Goal: Check status: Check status

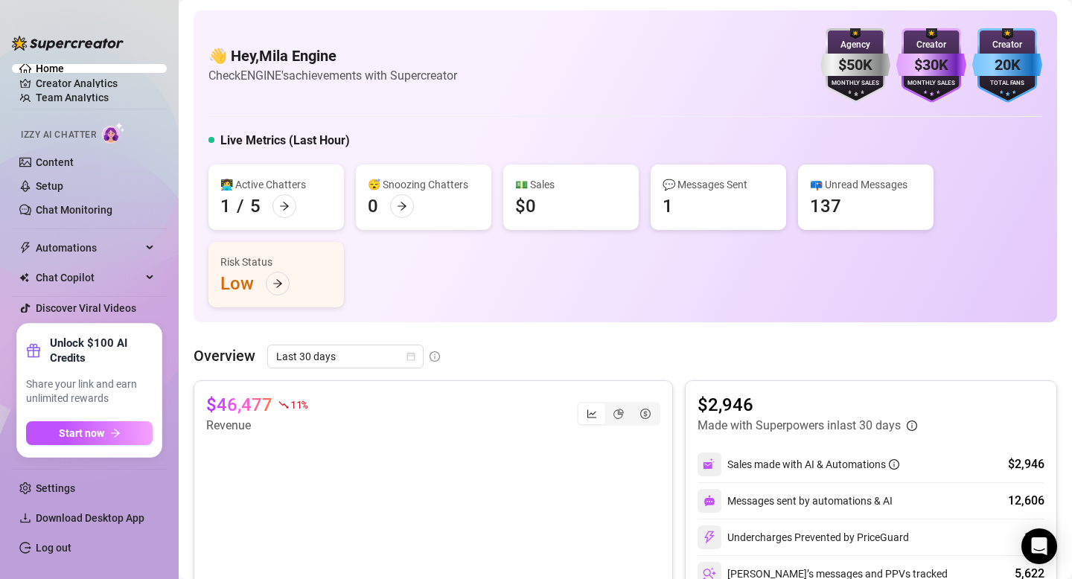
scroll to position [607, 0]
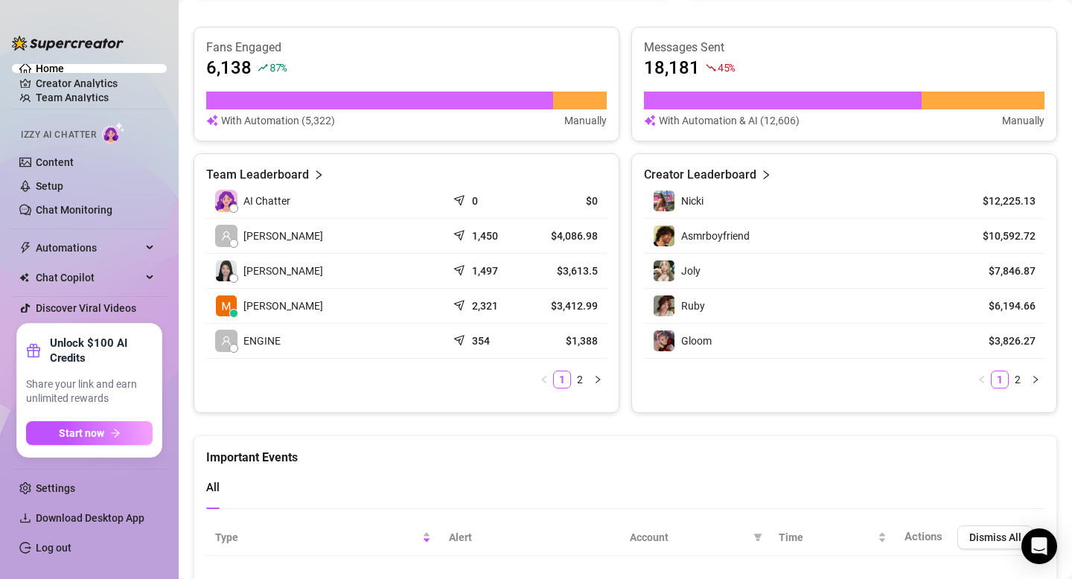
click at [328, 445] on div "Important Events" at bounding box center [625, 451] width 838 height 31
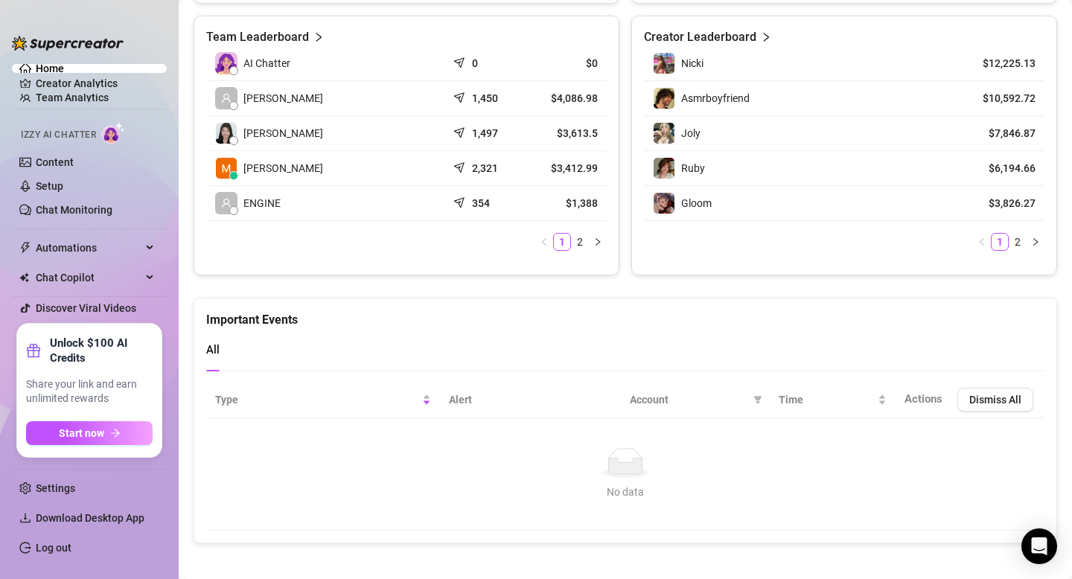
scroll to position [746, 0]
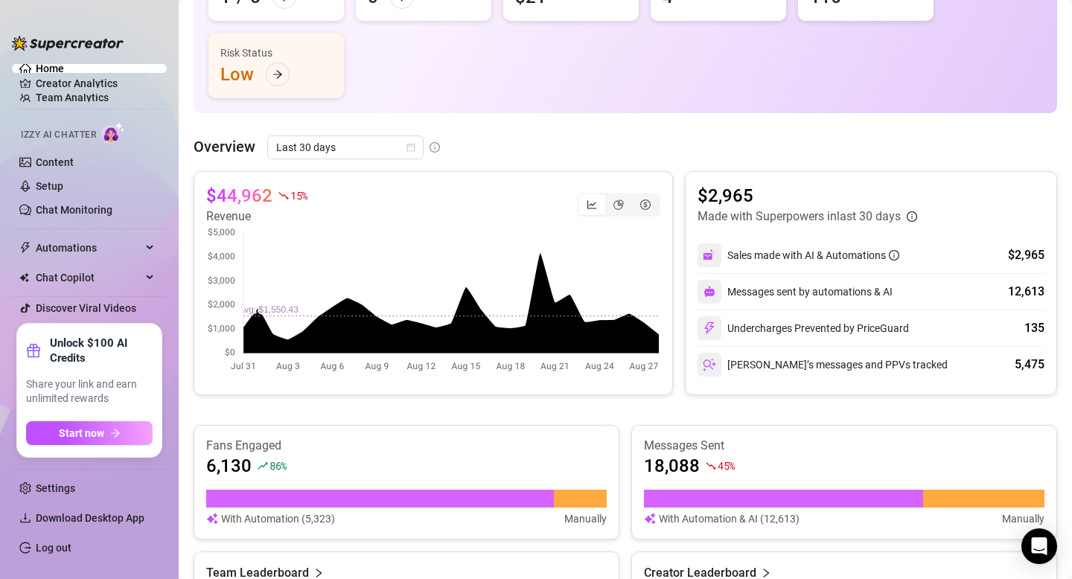
scroll to position [191, 0]
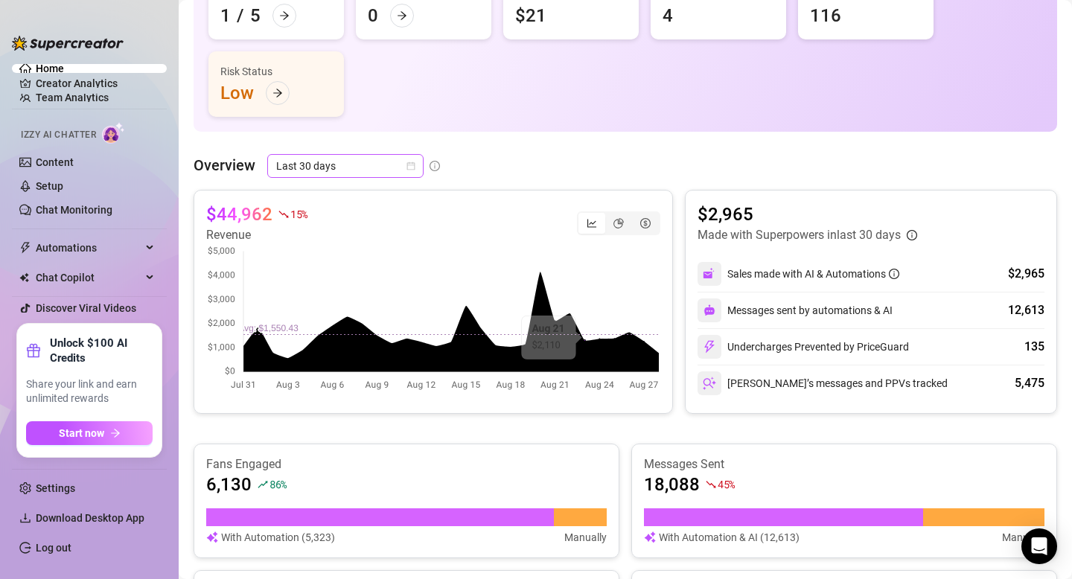
click at [345, 168] on span "Last 30 days" at bounding box center [345, 166] width 138 height 22
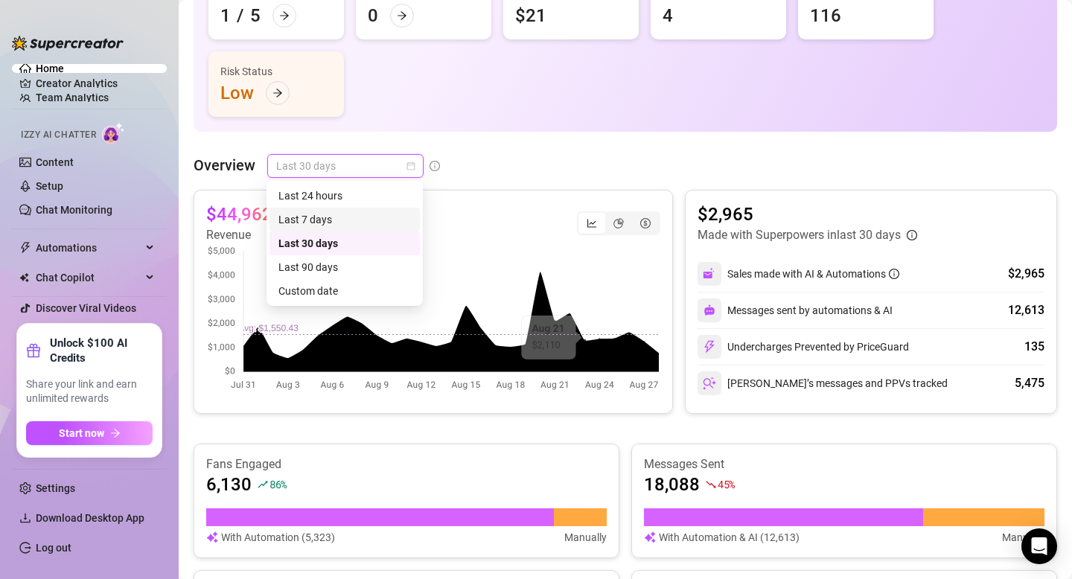
click at [345, 223] on div "Last 7 days" at bounding box center [344, 219] width 132 height 16
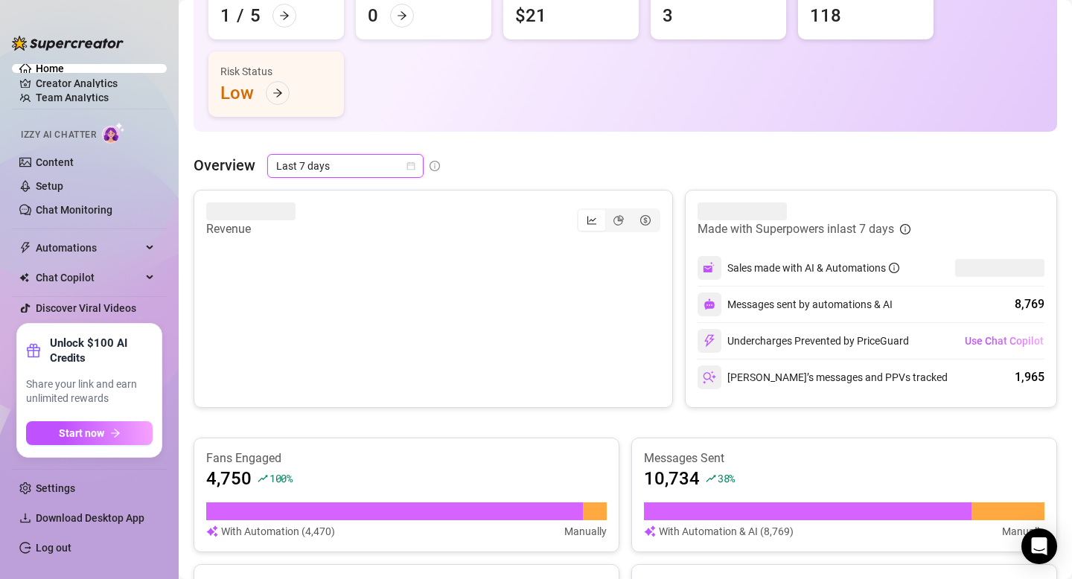
click at [374, 173] on span "Last 7 days" at bounding box center [345, 166] width 138 height 22
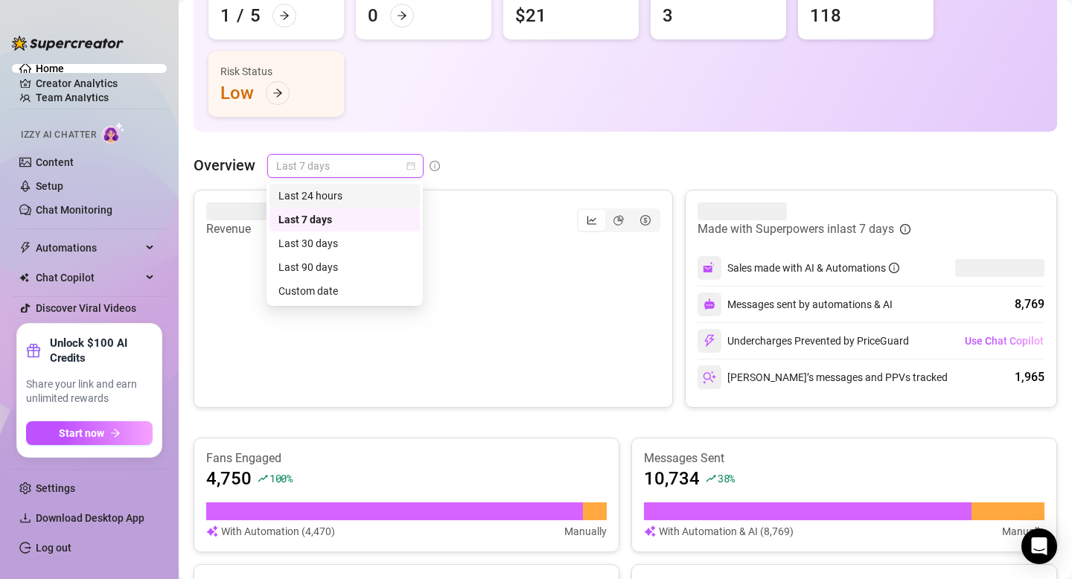
click at [364, 204] on div "Last 24 hours" at bounding box center [344, 196] width 150 height 24
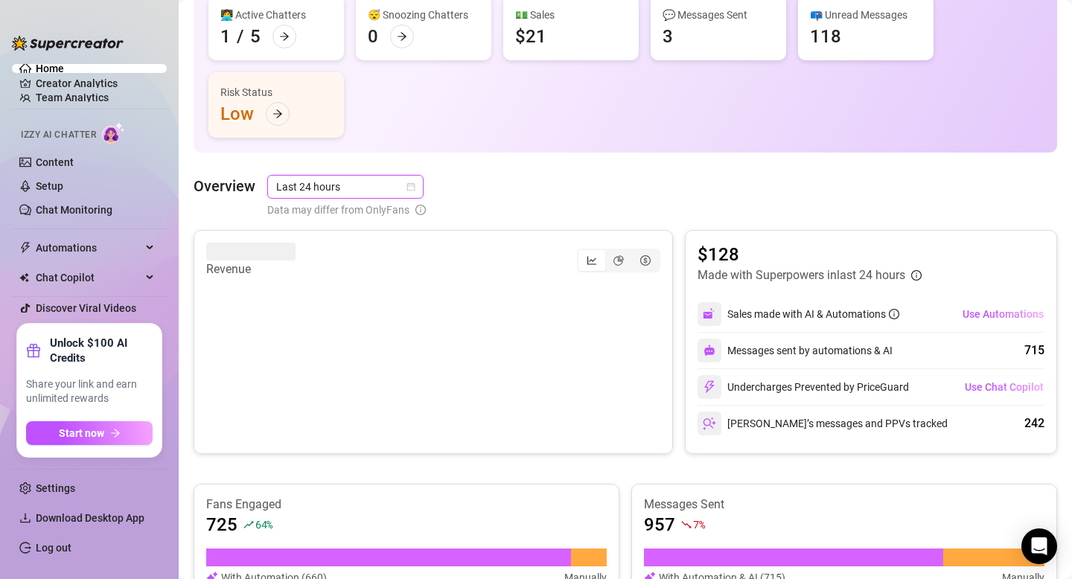
scroll to position [154, 0]
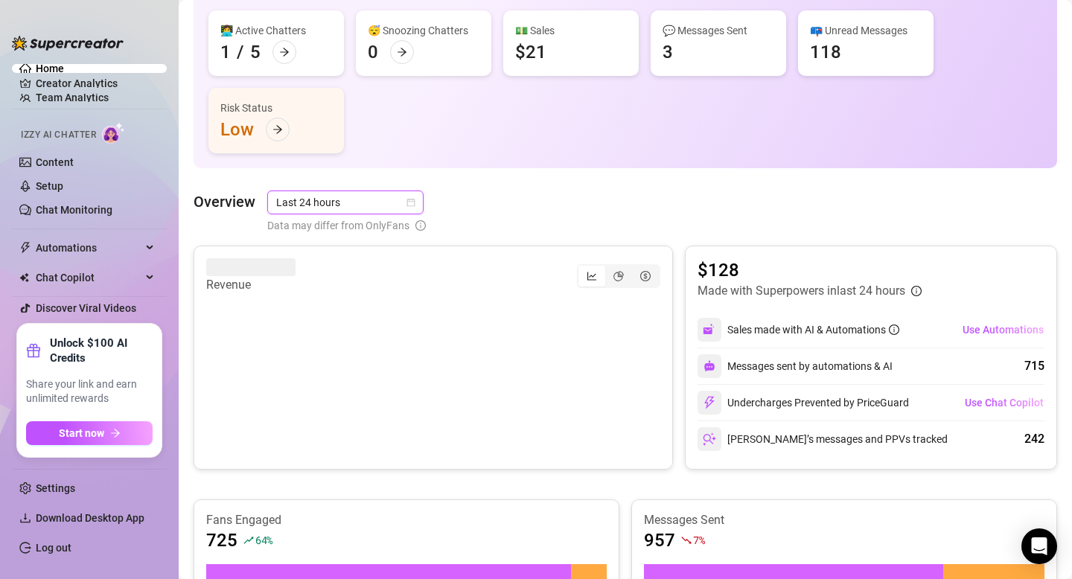
click at [359, 205] on span "Last 24 hours" at bounding box center [345, 202] width 138 height 22
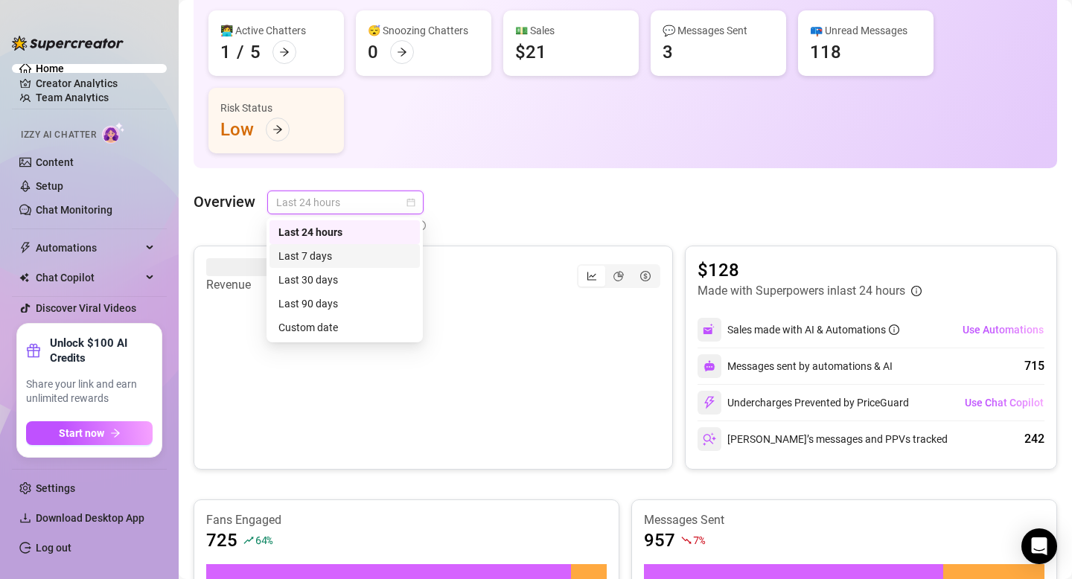
click at [354, 258] on div "Last 7 days" at bounding box center [344, 256] width 132 height 16
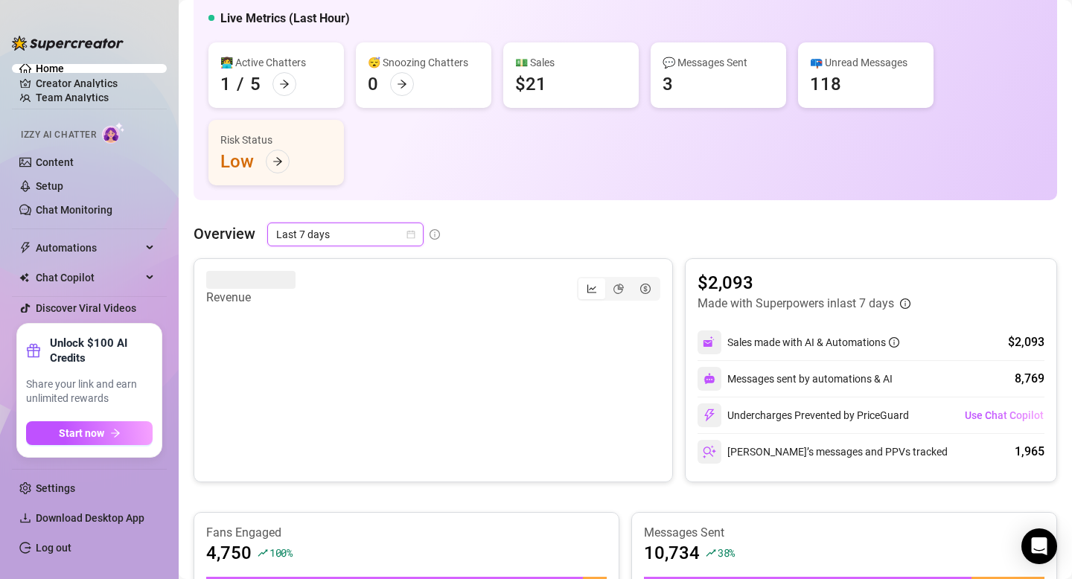
scroll to position [0, 0]
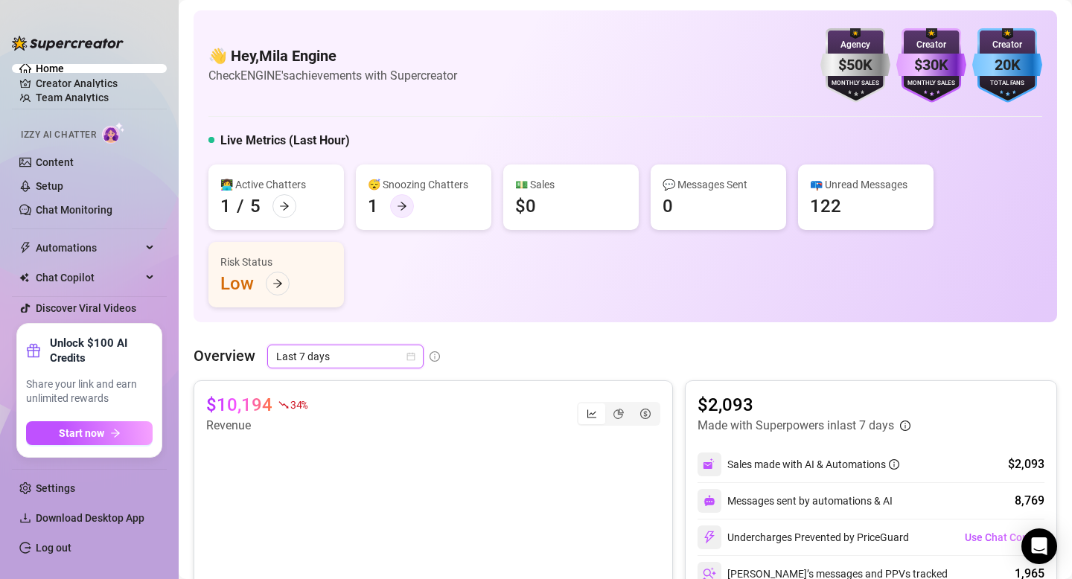
click at [407, 203] on div at bounding box center [402, 206] width 24 height 24
